Goal: Task Accomplishment & Management: Manage account settings

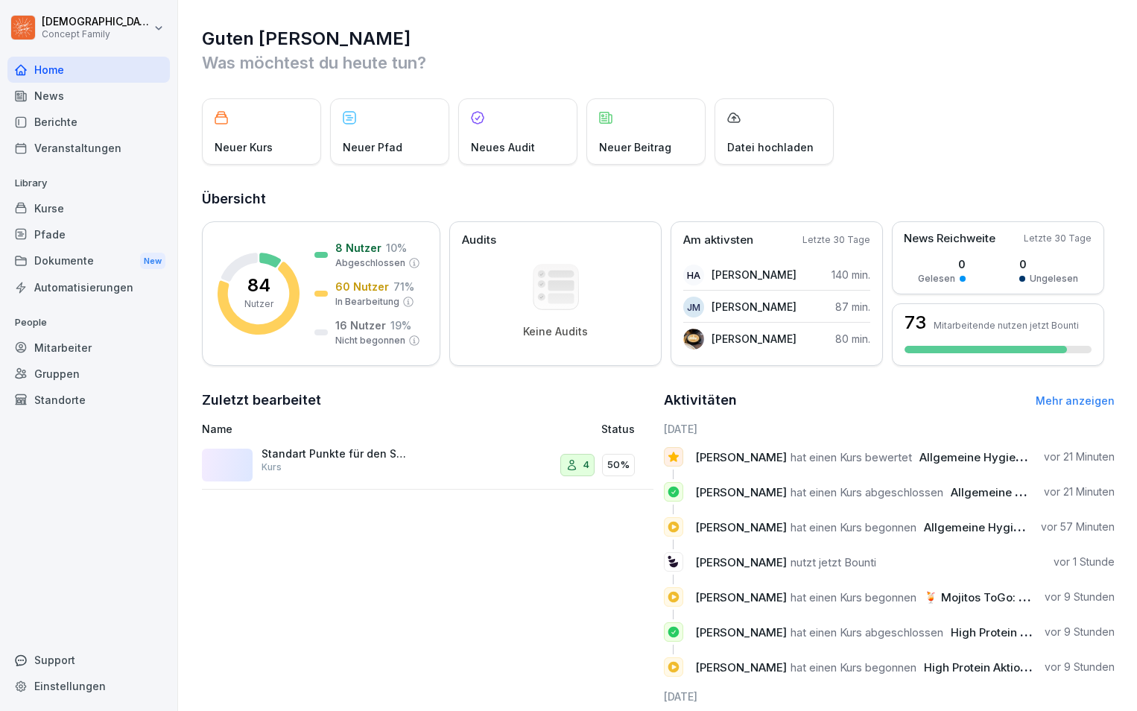
click at [63, 377] on div "Gruppen" at bounding box center [88, 373] width 162 height 26
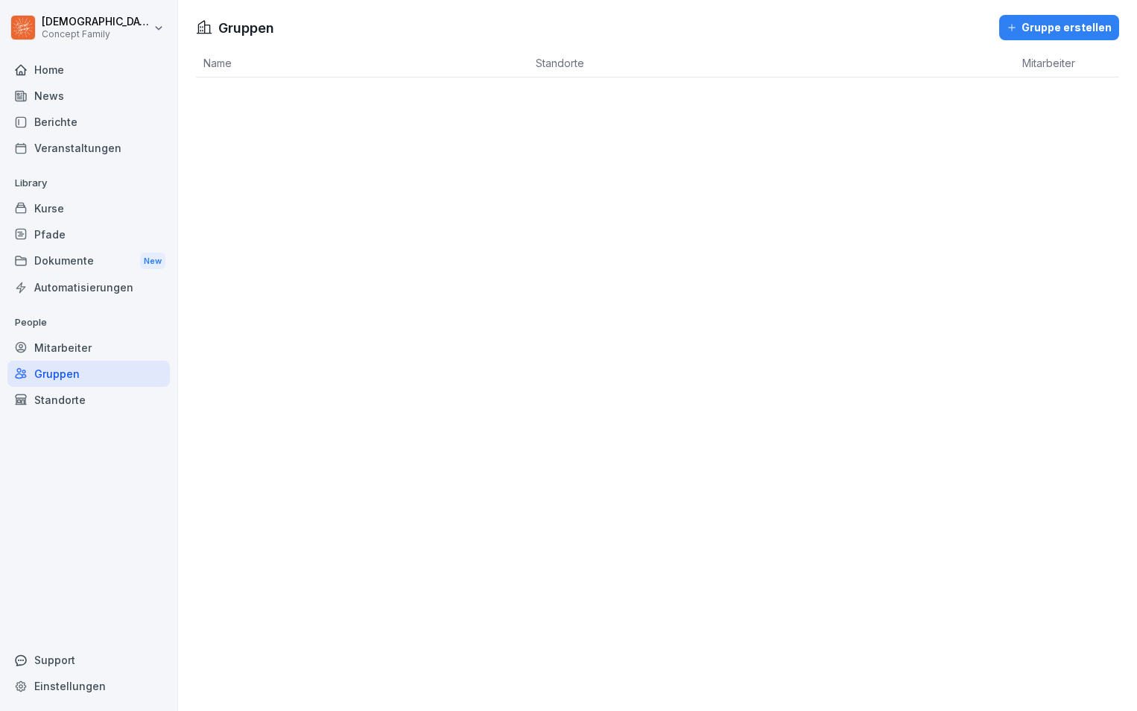
click at [73, 349] on div "Mitarbeiter" at bounding box center [88, 347] width 162 height 26
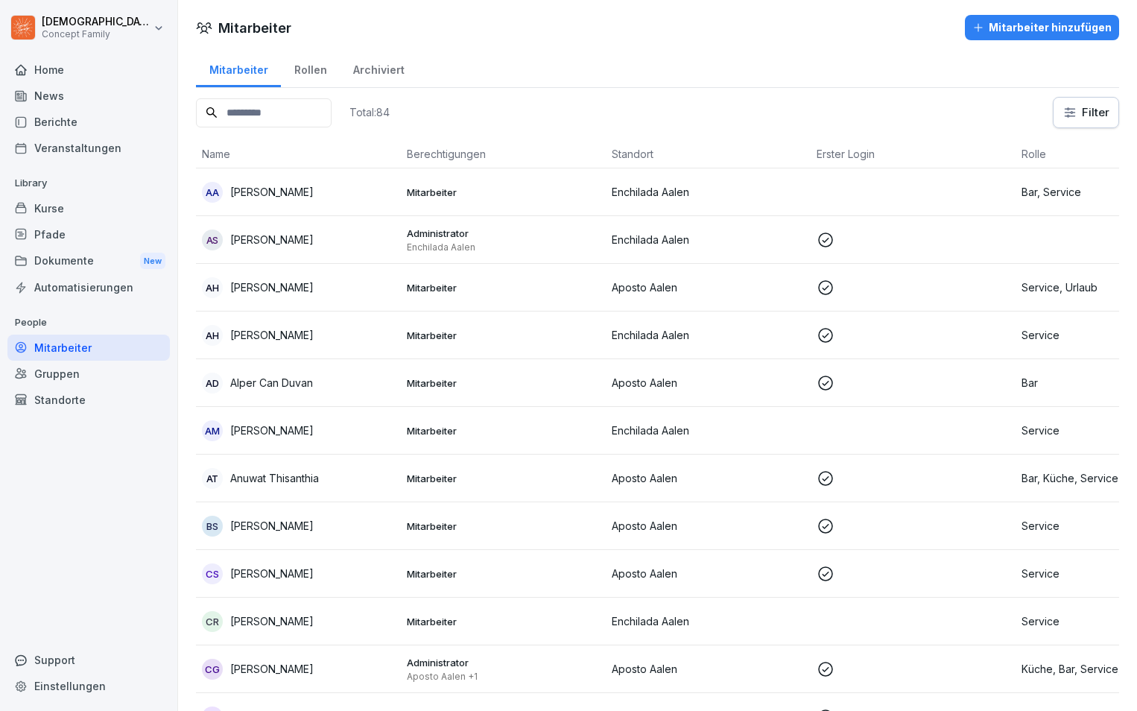
click at [302, 71] on div "Rollen" at bounding box center [310, 68] width 59 height 38
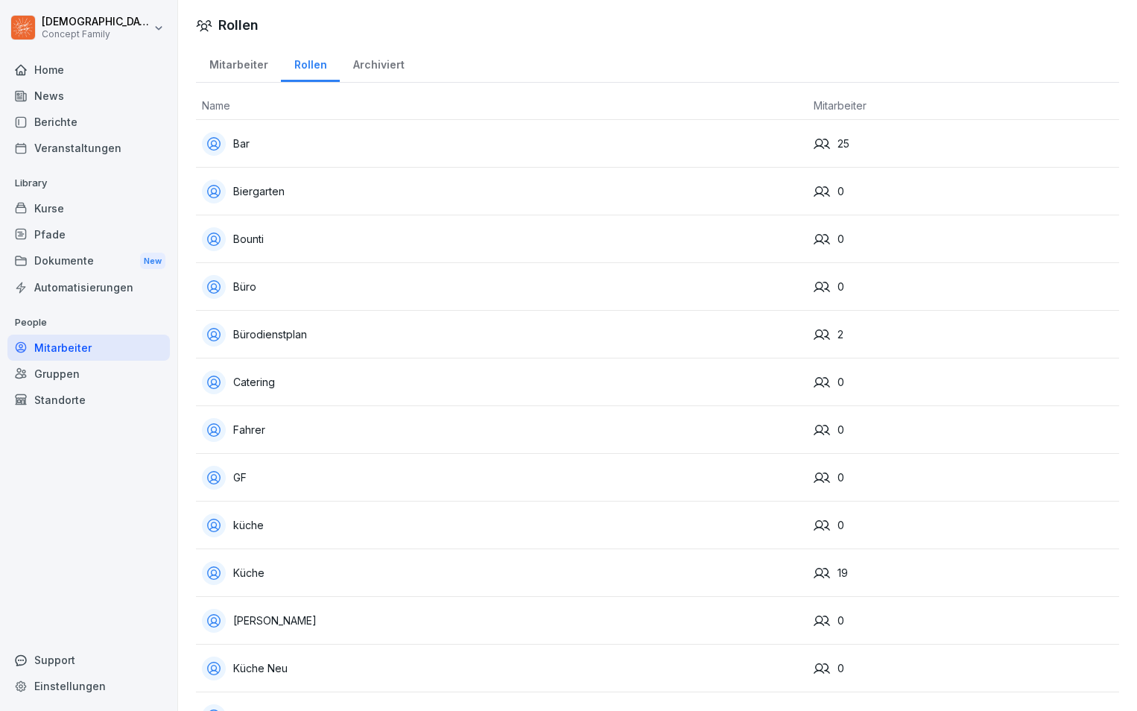
drag, startPoint x: 225, startPoint y: 63, endPoint x: 244, endPoint y: 86, distance: 29.6
click at [226, 63] on div "Mitarbeiter" at bounding box center [238, 63] width 85 height 38
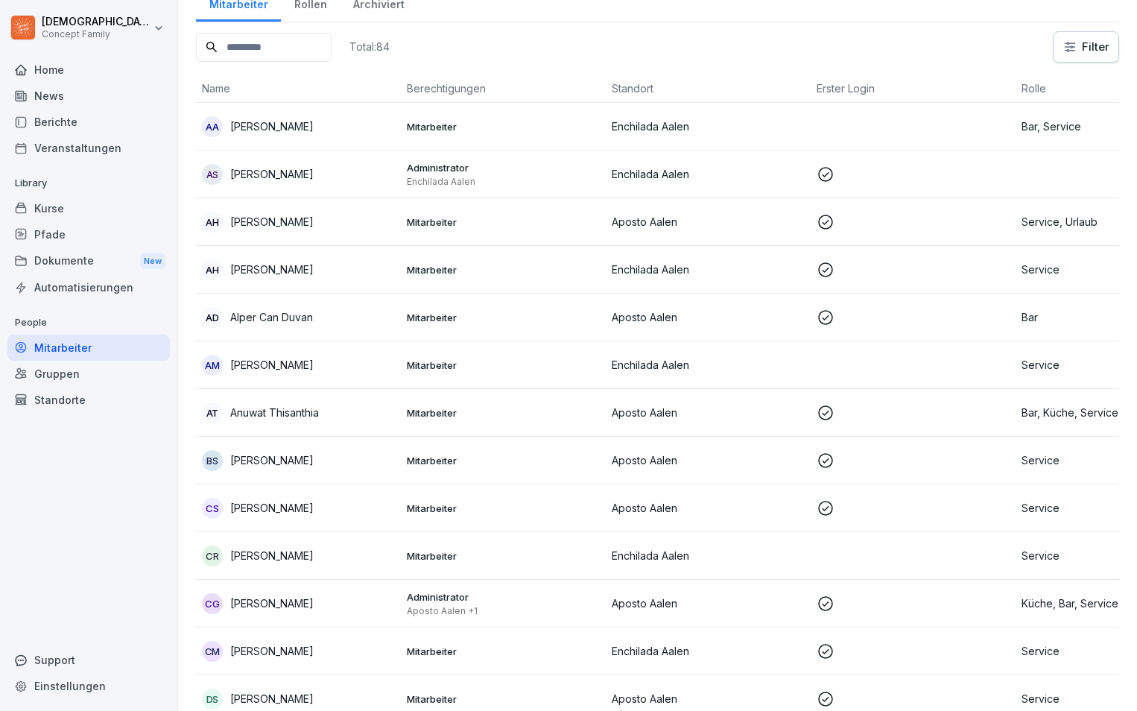
scroll to position [149, 0]
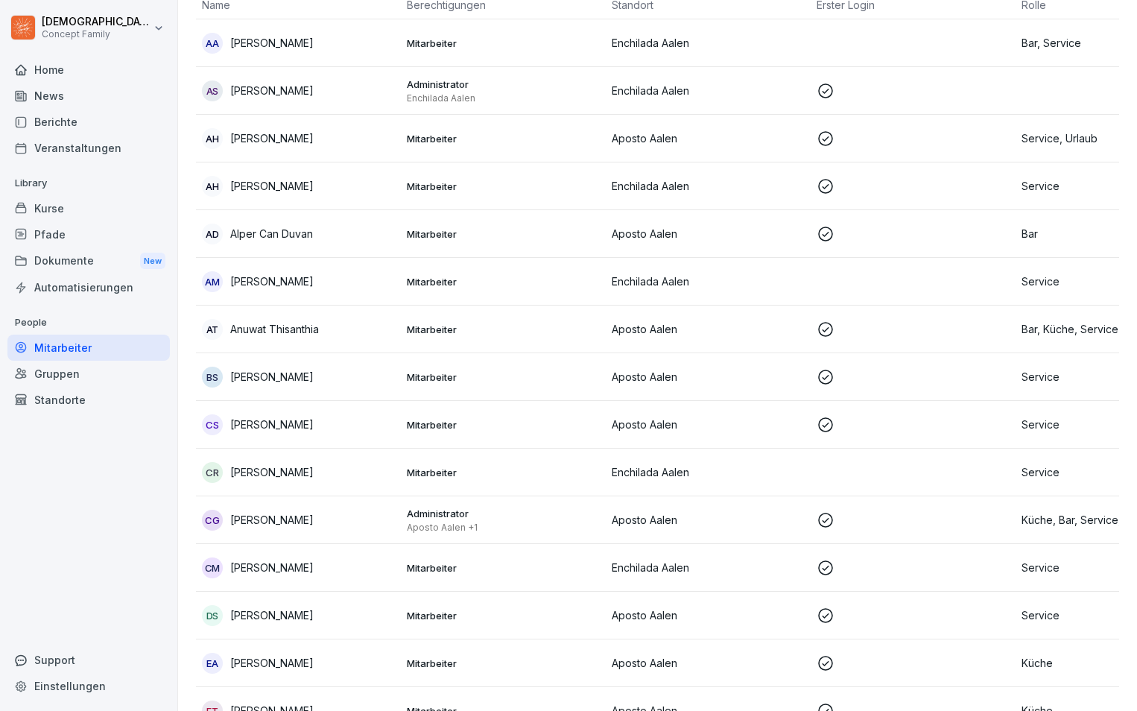
click at [548, 527] on p "Aposto Aalen +1" at bounding box center [503, 527] width 193 height 12
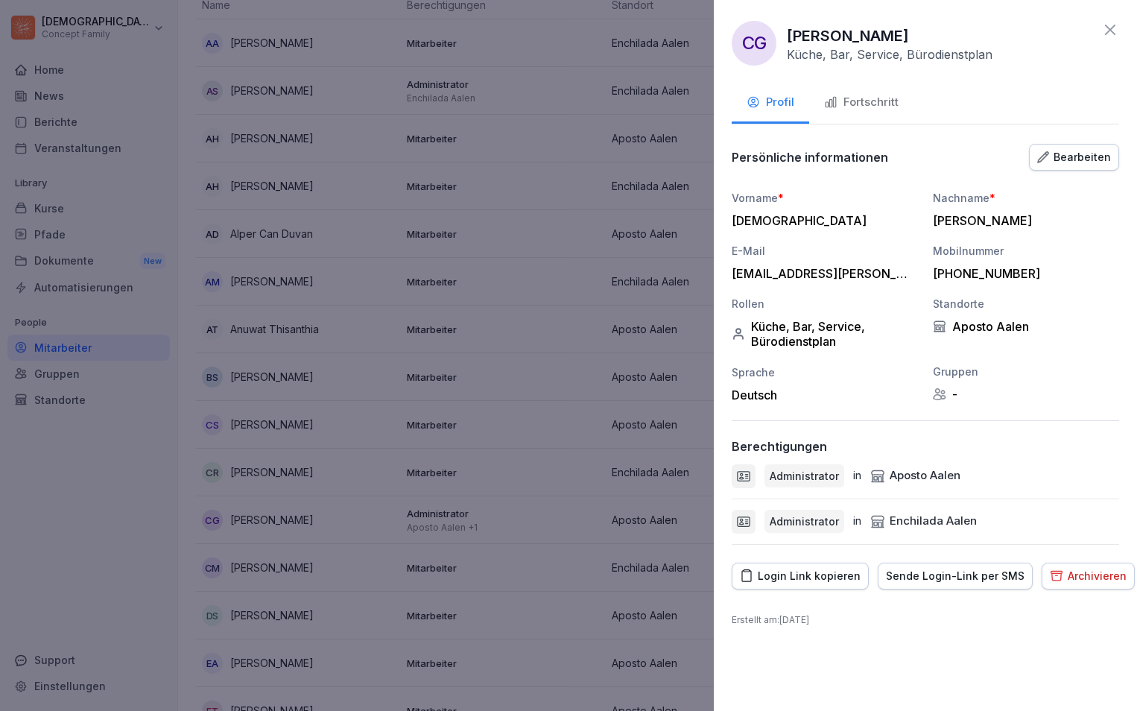
click at [1069, 156] on div "Bearbeiten" at bounding box center [1074, 157] width 74 height 16
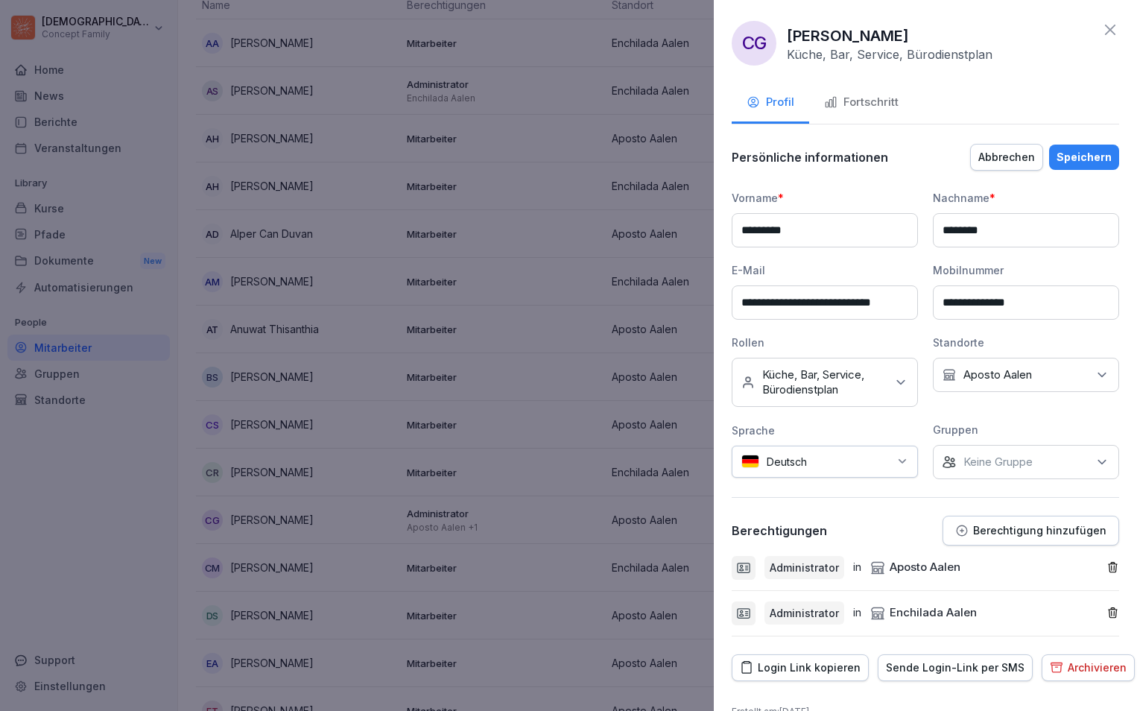
click at [1106, 611] on icon "button" at bounding box center [1112, 612] width 13 height 13
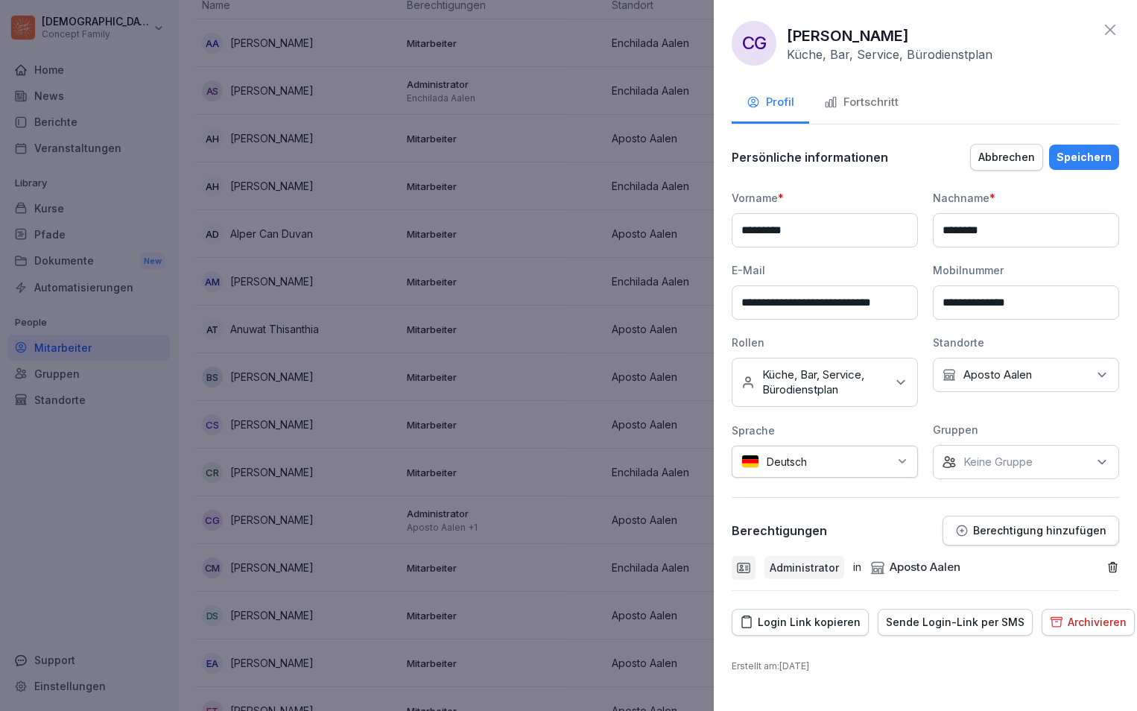
click at [1092, 159] on div "Speichern" at bounding box center [1083, 157] width 55 height 16
